Goal: Check status: Check status

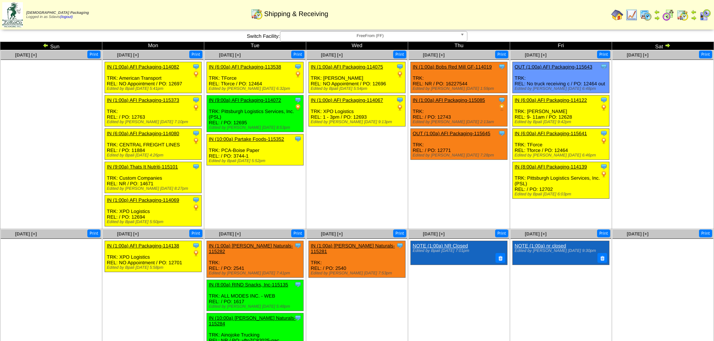
click at [45, 43] on img at bounding box center [46, 45] width 6 height 6
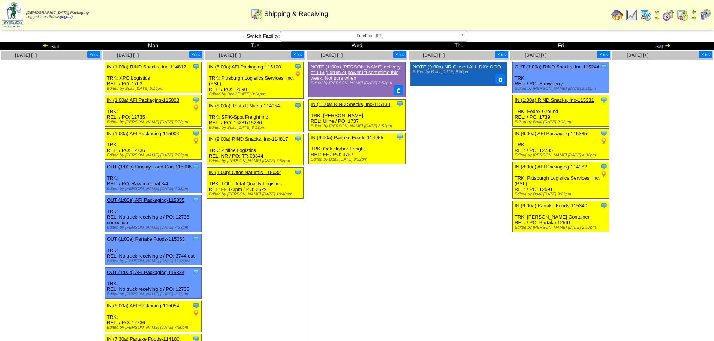
click at [45, 46] on img at bounding box center [46, 45] width 6 height 6
